Goal: Task Accomplishment & Management: Use online tool/utility

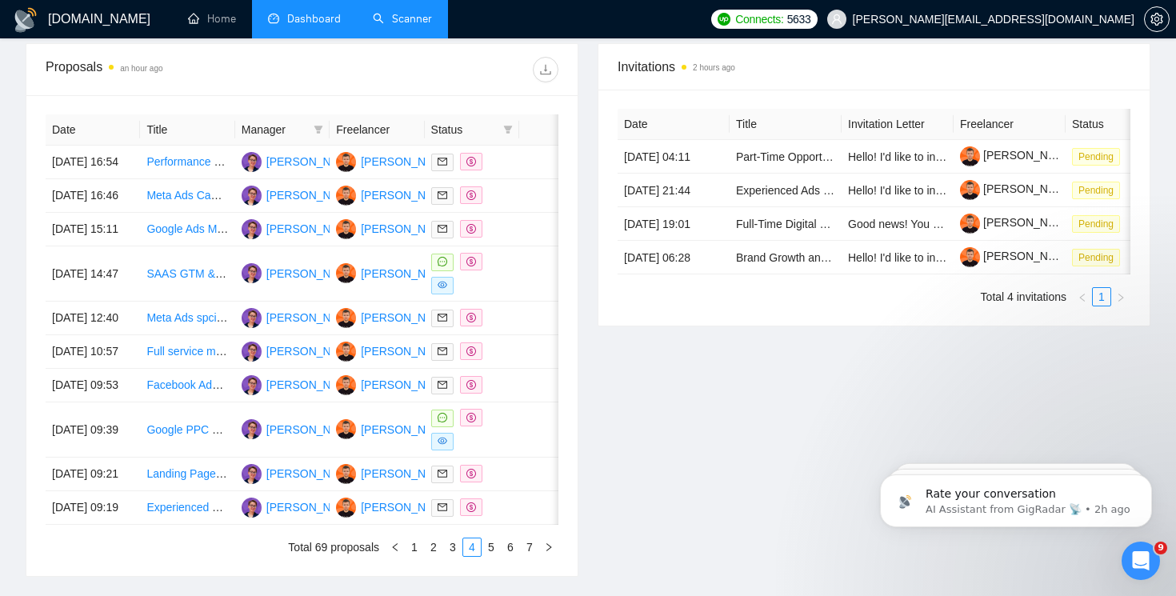
click at [414, 14] on link "Scanner" at bounding box center [402, 19] width 59 height 14
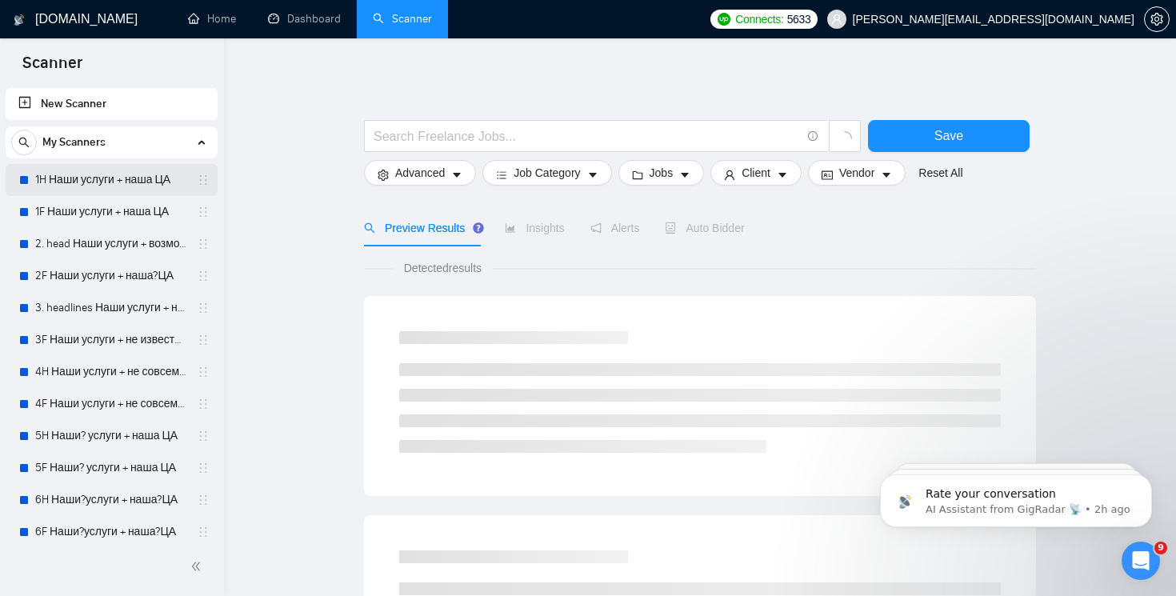
click at [142, 183] on link "1H Наши услуги + наша ЦА" at bounding box center [111, 180] width 152 height 32
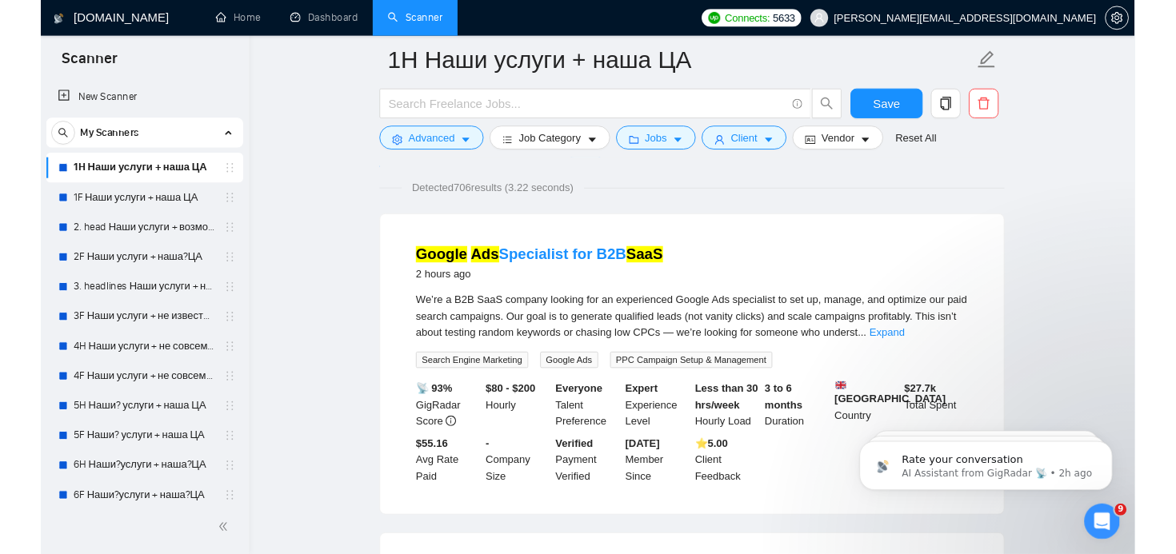
scroll to position [78, 0]
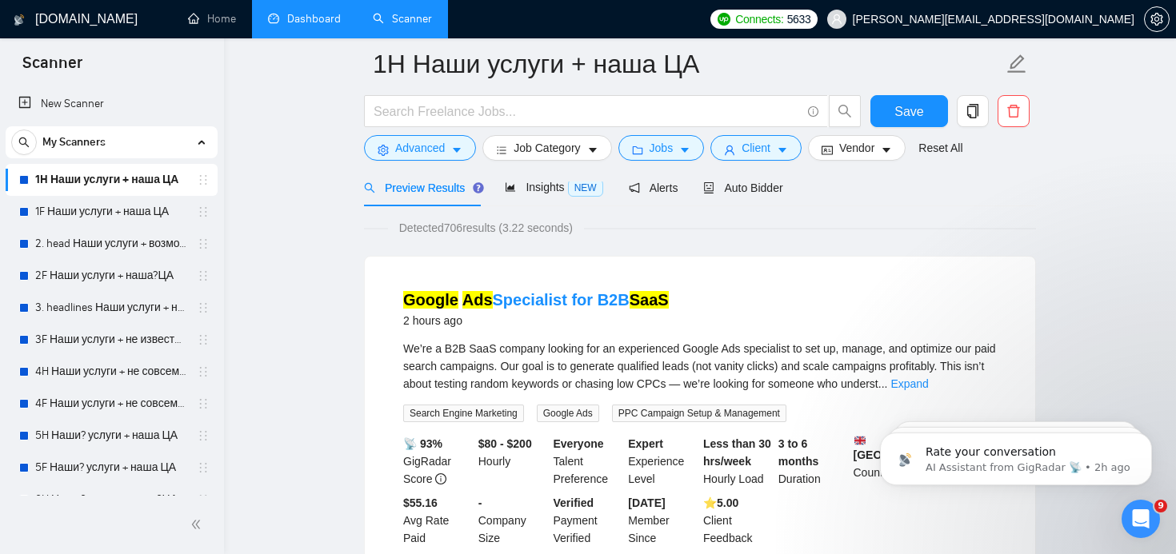
click at [302, 14] on link "Dashboard" at bounding box center [304, 19] width 73 height 14
